Goal: Book appointment/travel/reservation

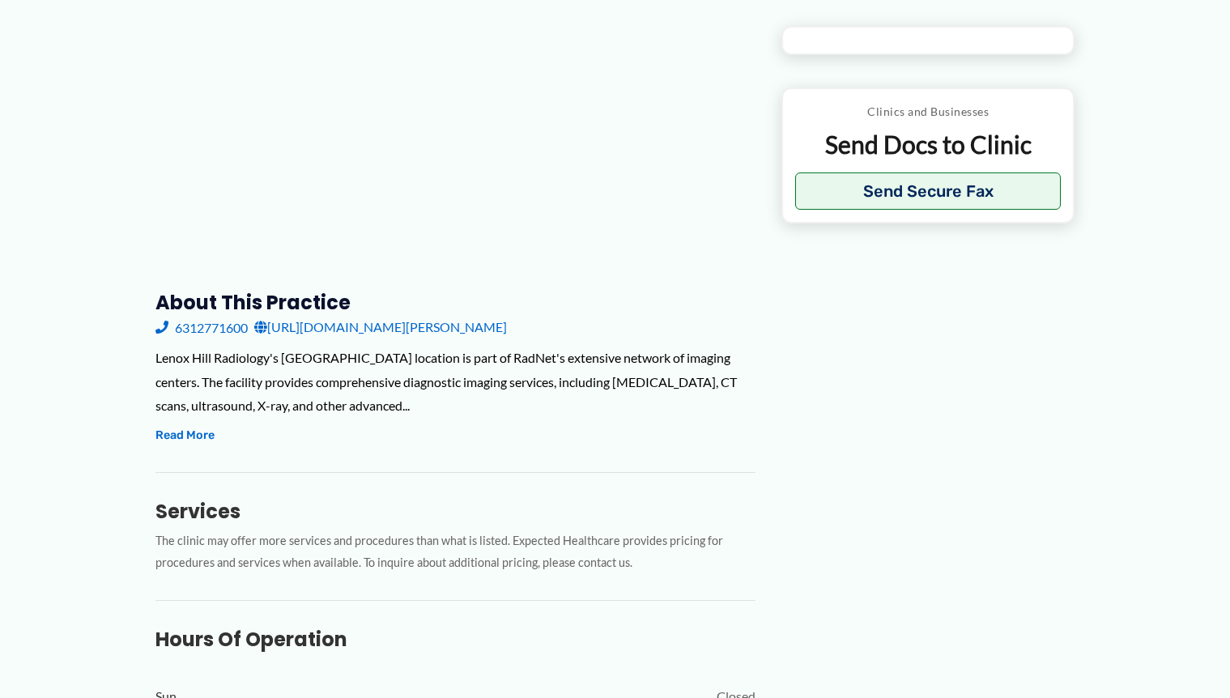
scroll to position [325, 0]
type input "**********"
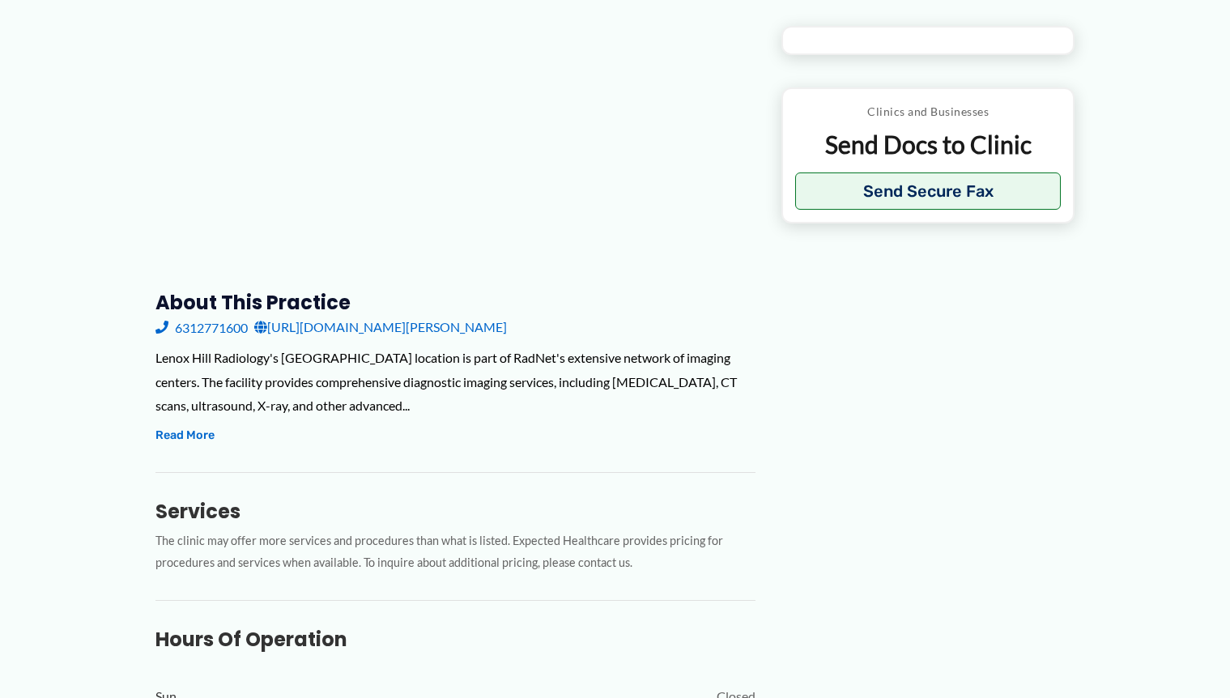
type input "**********"
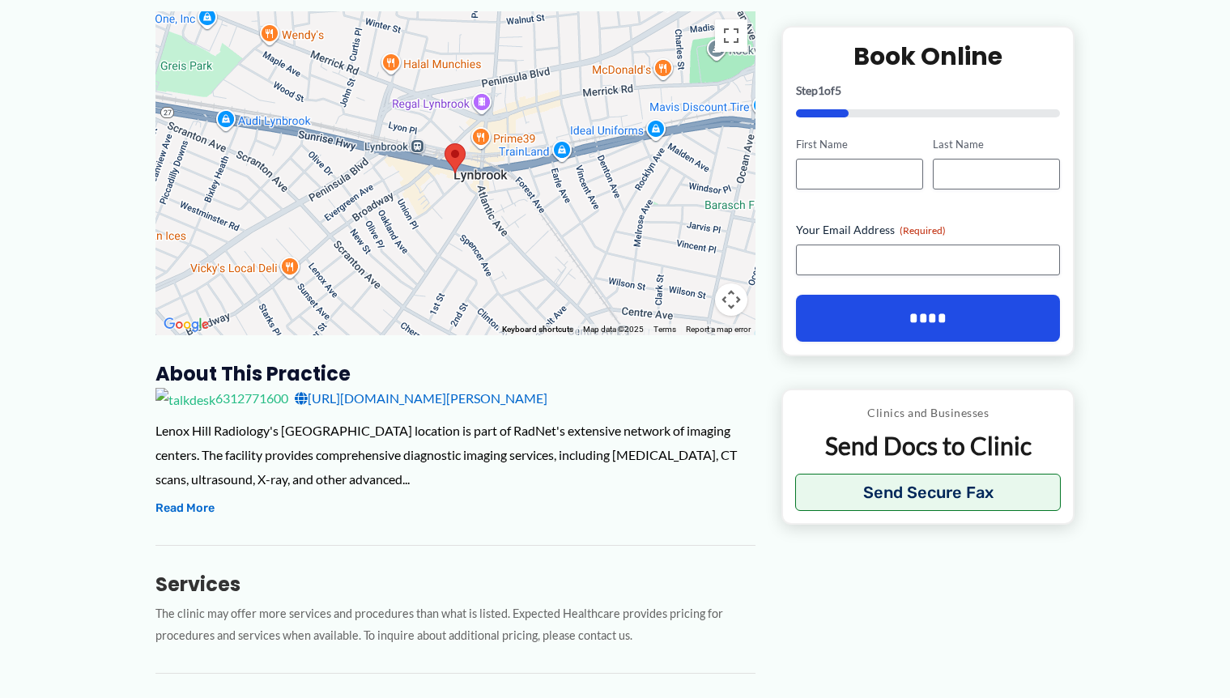
scroll to position [162, 0]
